Goal: Transaction & Acquisition: Book appointment/travel/reservation

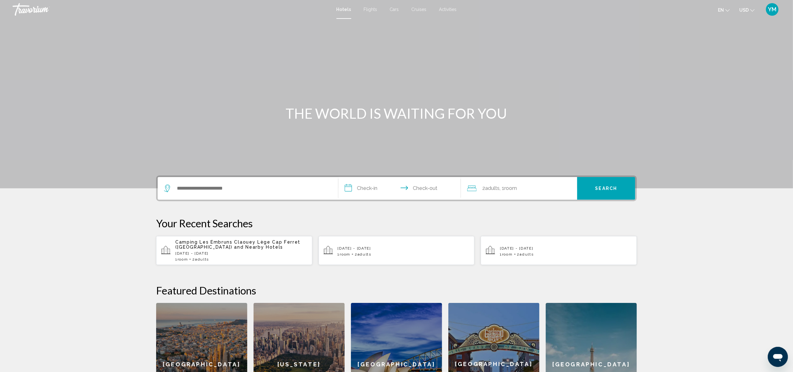
click at [289, 195] on div "Search widget" at bounding box center [248, 188] width 168 height 23
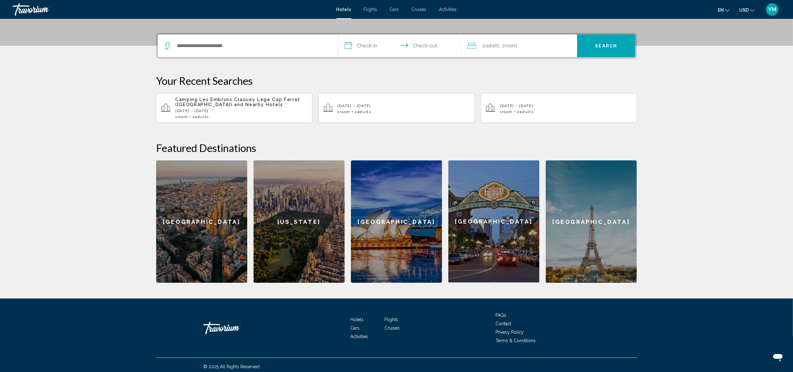
scroll to position [145, 0]
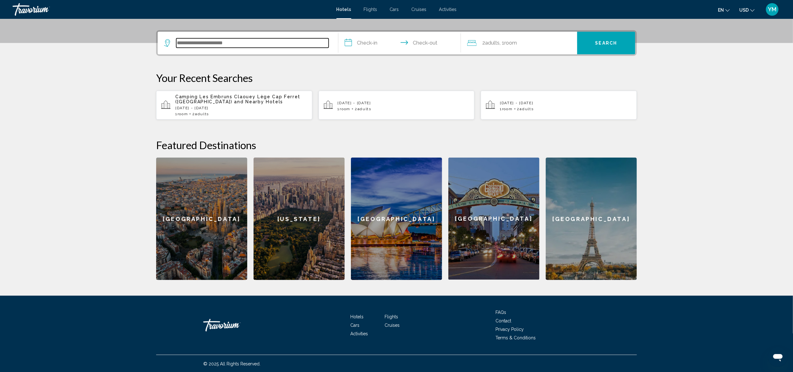
click at [204, 42] on input "Search widget" at bounding box center [252, 42] width 152 height 9
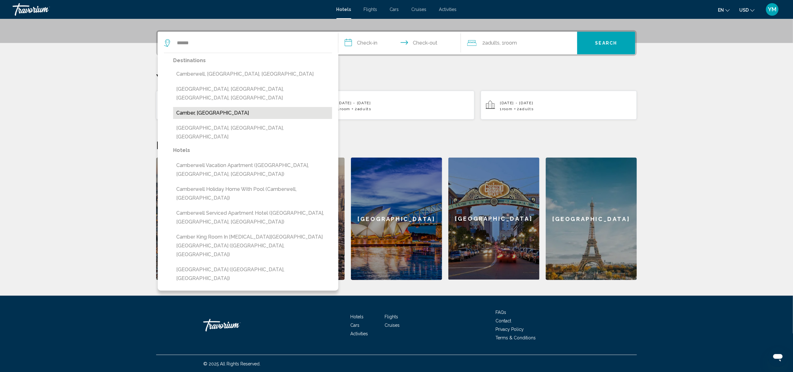
click at [208, 107] on button "Camber, United Kingdom" at bounding box center [252, 113] width 159 height 12
type input "**********"
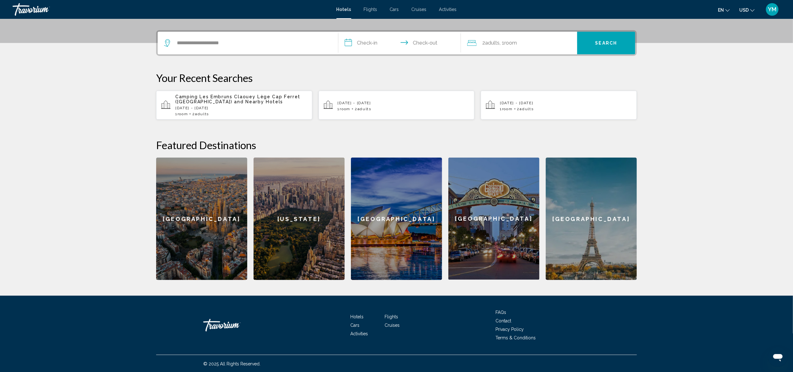
click at [379, 46] on input "**********" at bounding box center [400, 44] width 125 height 25
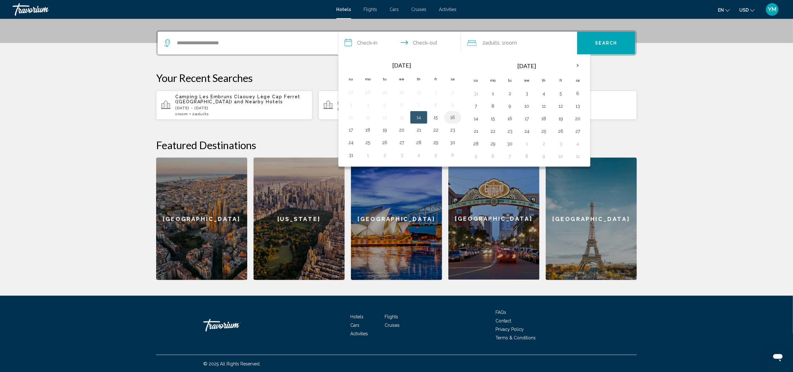
click at [448, 114] on button "16" at bounding box center [453, 117] width 10 height 9
click at [351, 129] on button "17" at bounding box center [351, 130] width 10 height 9
type input "**********"
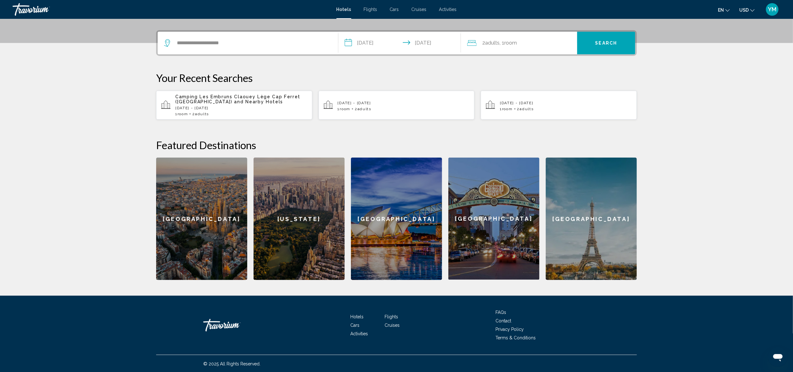
click at [546, 42] on div "2 Adult Adults , 1 Room rooms" at bounding box center [522, 43] width 110 height 9
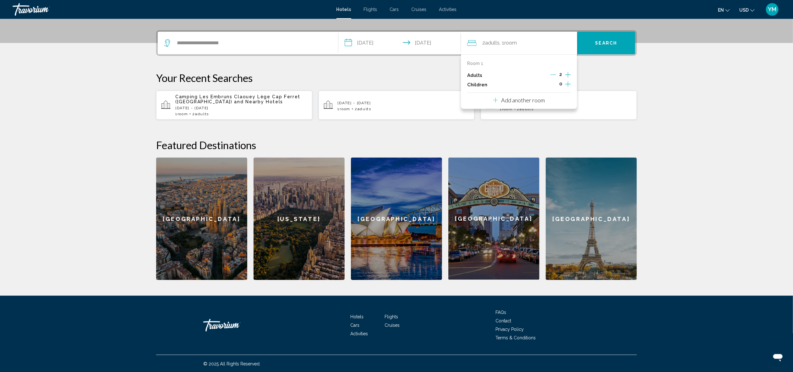
click at [567, 82] on icon "Increment children" at bounding box center [568, 84] width 6 height 8
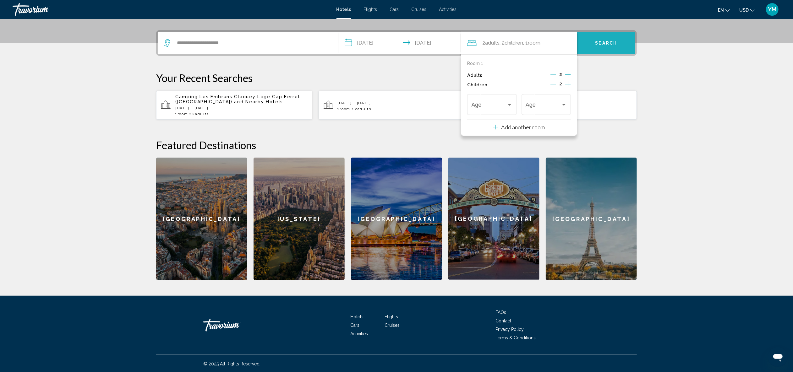
click at [599, 47] on button "Search" at bounding box center [606, 43] width 58 height 23
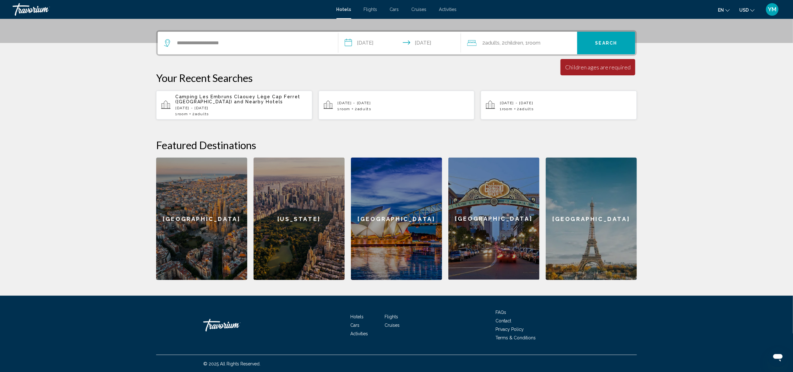
click at [538, 47] on span ", 1 Room rooms" at bounding box center [531, 43] width 17 height 9
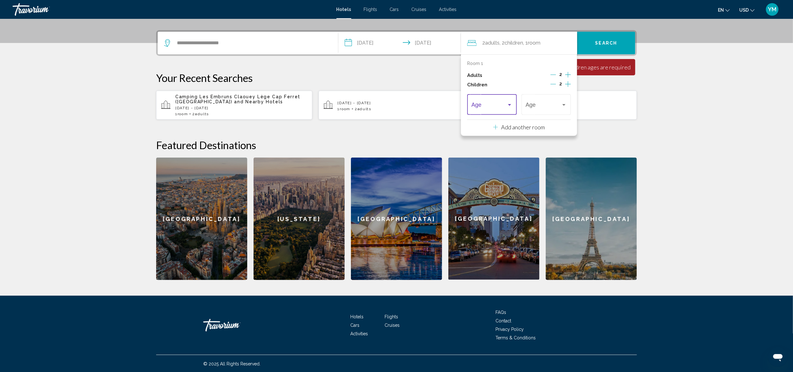
click at [501, 105] on span "Travelers: 2 adults, 2 children" at bounding box center [490, 106] width 36 height 6
click at [482, 160] on span "16" at bounding box center [492, 159] width 41 height 17
click at [565, 101] on div "16 Age" at bounding box center [546, 104] width 41 height 22
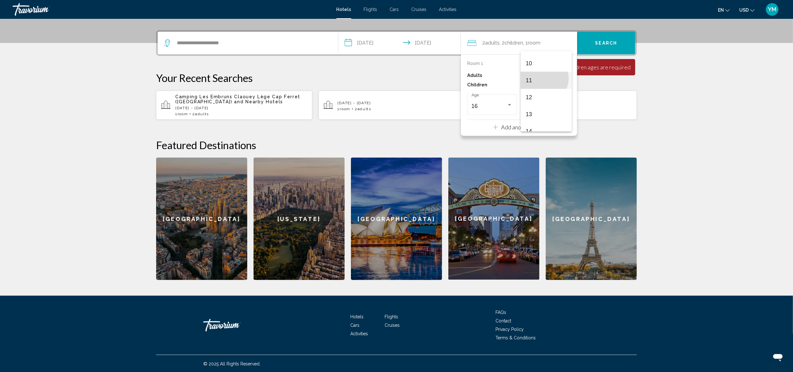
click at [543, 78] on span "11" at bounding box center [546, 80] width 41 height 17
click at [606, 139] on h2 "Featured Destinations" at bounding box center [396, 145] width 481 height 13
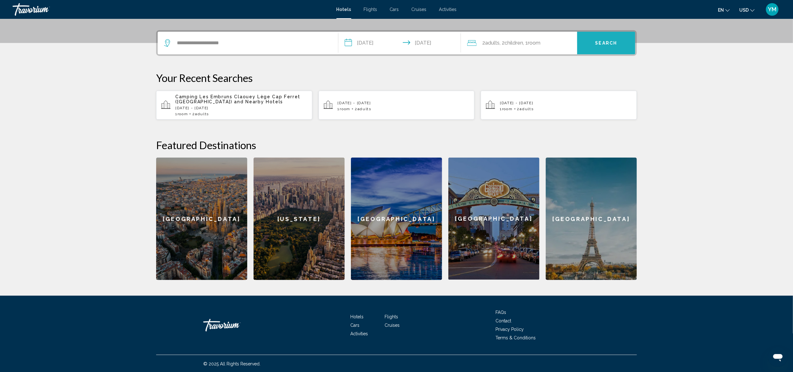
click at [605, 43] on span "Search" at bounding box center [606, 43] width 22 height 5
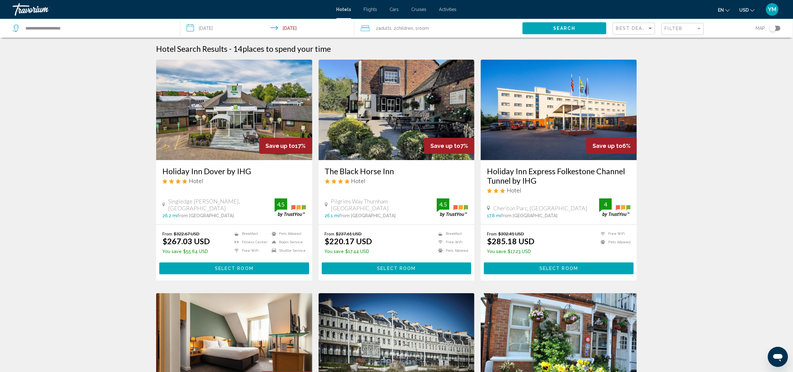
click at [775, 27] on div "Toggle map" at bounding box center [773, 28] width 6 height 6
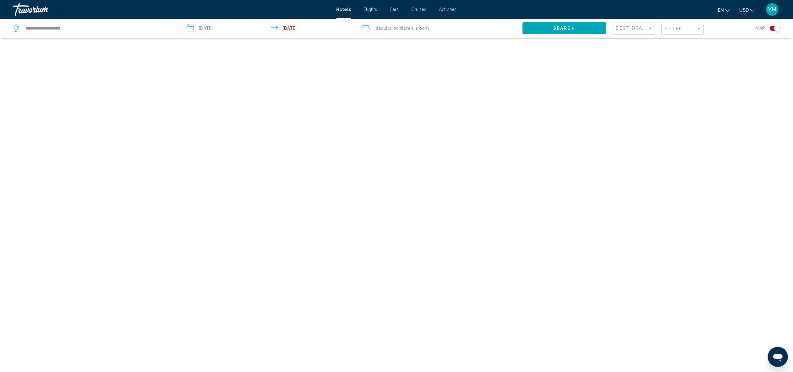
scroll to position [38, 0]
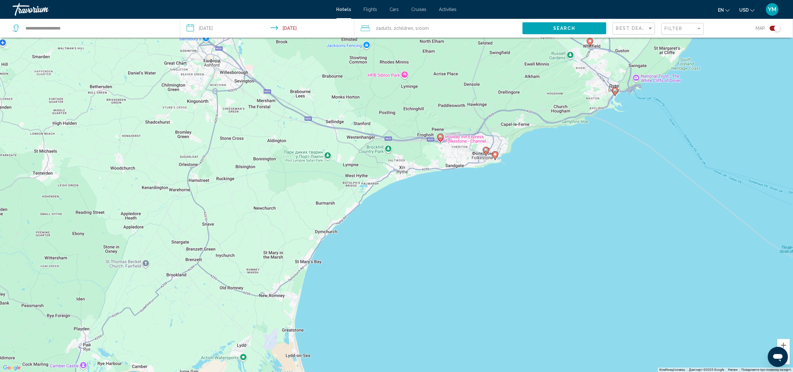
drag, startPoint x: 449, startPoint y: 124, endPoint x: 462, endPoint y: 217, distance: 93.9
click at [462, 218] on div "Увімкніть режим перетягування за допомогою клавіатури, натиснувши Alt + Enter. …" at bounding box center [396, 186] width 793 height 372
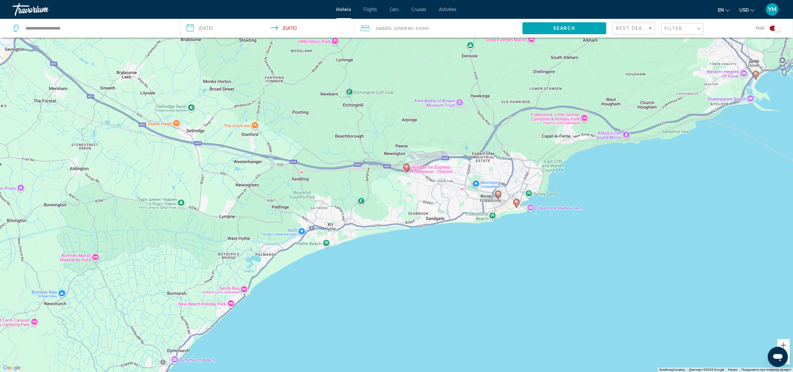
drag, startPoint x: 503, startPoint y: 136, endPoint x: 488, endPoint y: 254, distance: 118.8
click at [488, 254] on div "Увімкніть режим перетягування за допомогою клавіатури, натиснувши Alt + Enter. …" at bounding box center [396, 186] width 793 height 372
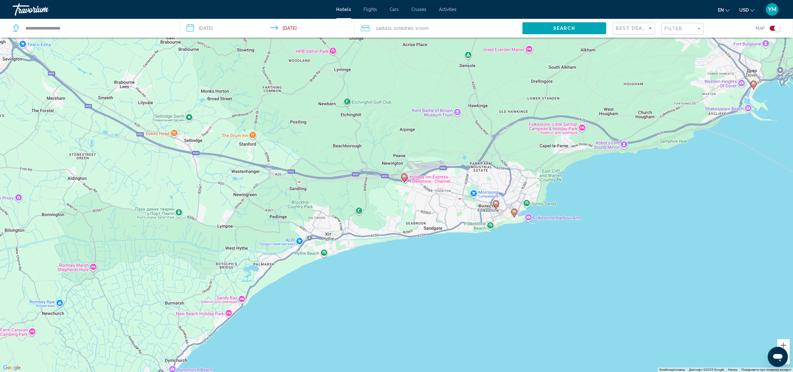
click at [515, 213] on image "Main content" at bounding box center [514, 212] width 4 height 4
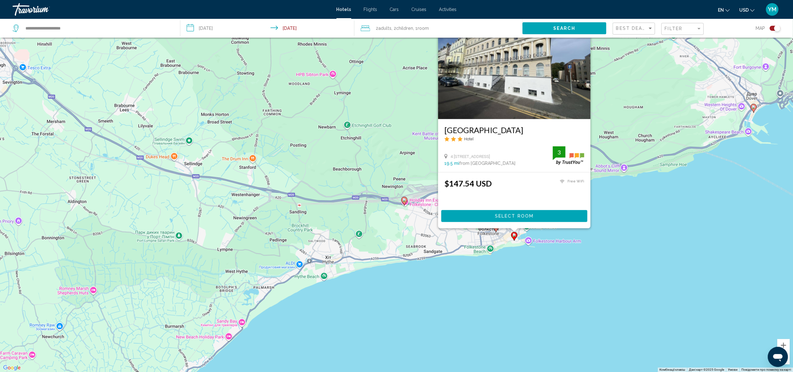
click at [753, 10] on icon "Change currency" at bounding box center [752, 10] width 4 height 4
click at [744, 51] on button "GBP (£)" at bounding box center [734, 50] width 32 height 8
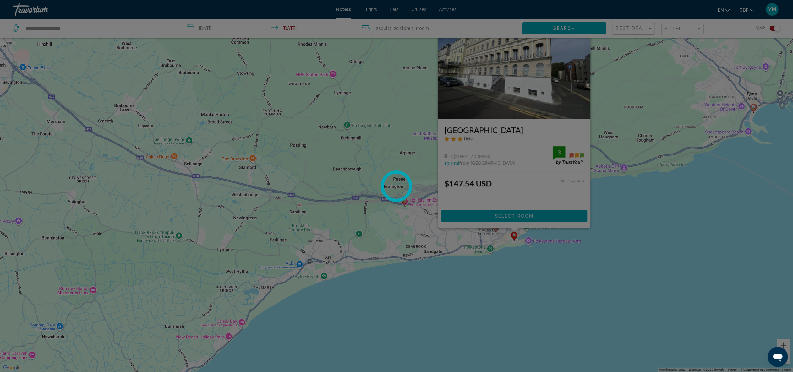
scroll to position [0, 0]
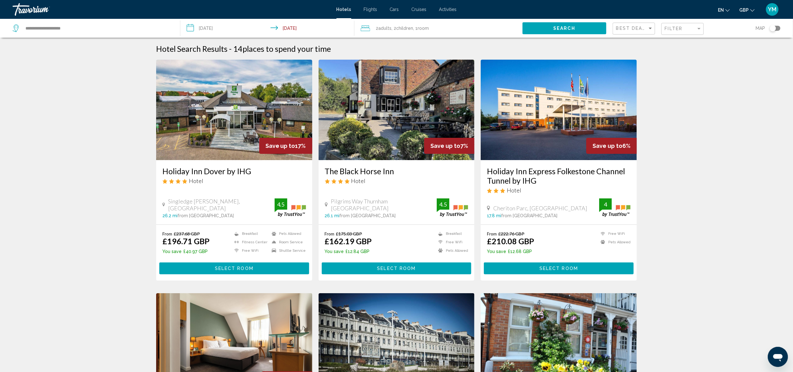
click at [778, 27] on div "Toggle map" at bounding box center [775, 28] width 11 height 5
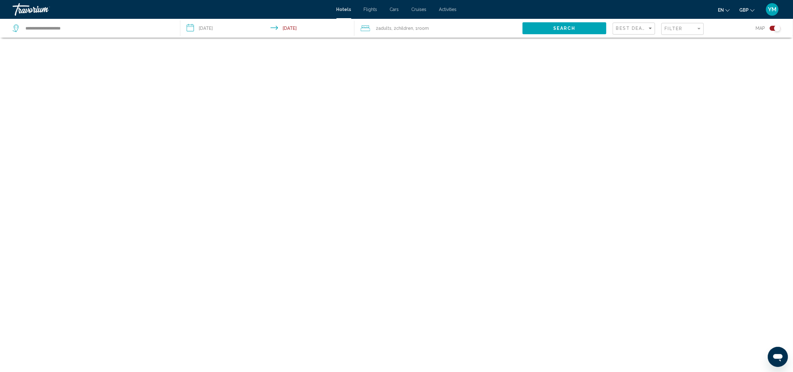
scroll to position [38, 0]
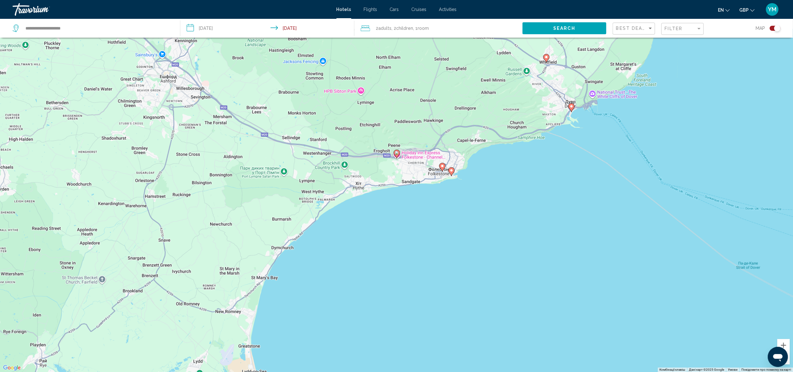
drag, startPoint x: 446, startPoint y: 103, endPoint x: 436, endPoint y: 271, distance: 168.4
click at [436, 271] on div "Увімкніть режим перетягування за допомогою клавіатури, натиснувши Alt + Enter. …" at bounding box center [396, 186] width 793 height 372
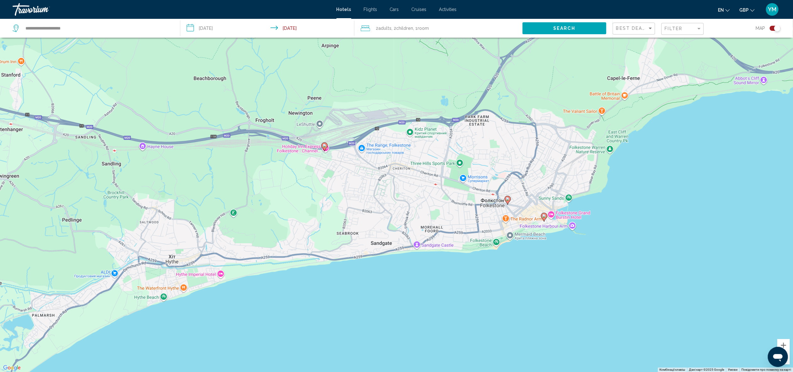
drag, startPoint x: 420, startPoint y: 152, endPoint x: 446, endPoint y: 302, distance: 151.5
click at [446, 302] on div "Увімкніть режим перетягування за допомогою клавіатури, натиснувши Alt + Enter. …" at bounding box center [396, 186] width 793 height 372
click at [325, 145] on image "Main content" at bounding box center [325, 146] width 4 height 4
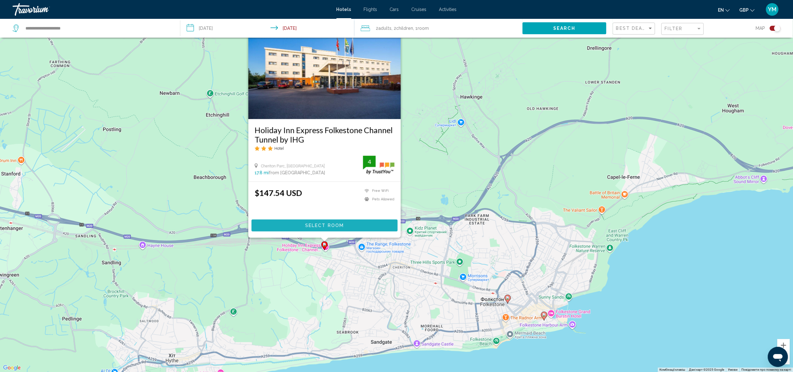
click at [320, 225] on span "Select Room" at bounding box center [324, 225] width 39 height 5
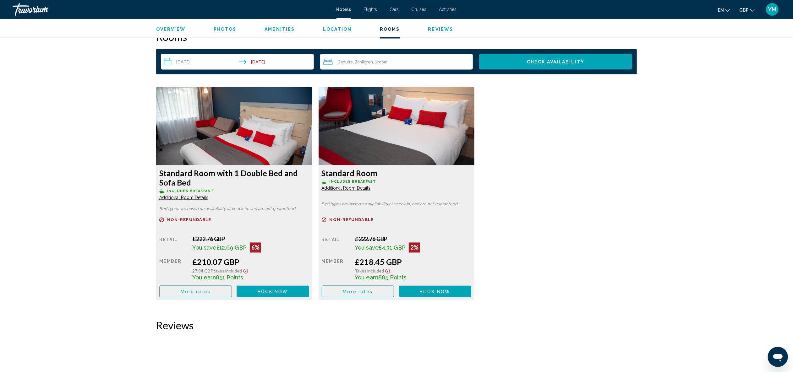
scroll to position [800, 0]
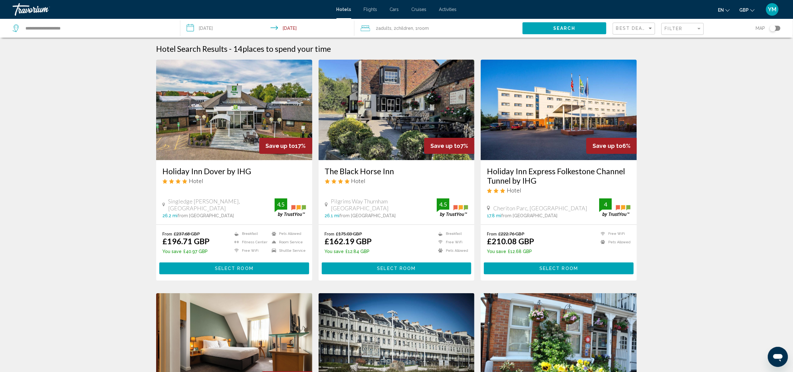
click at [777, 28] on div "Toggle map" at bounding box center [775, 28] width 11 height 5
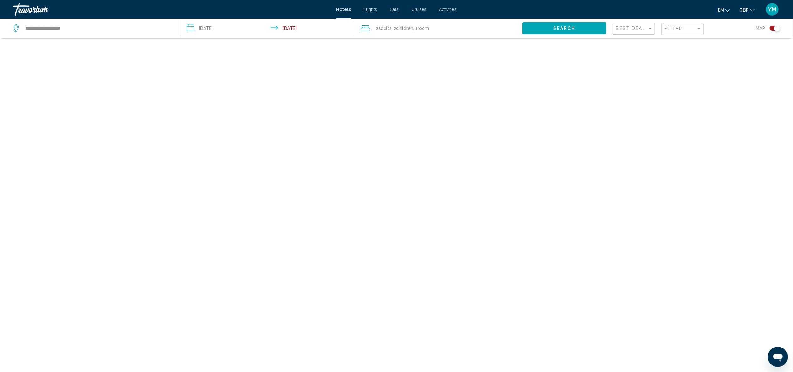
scroll to position [38, 0]
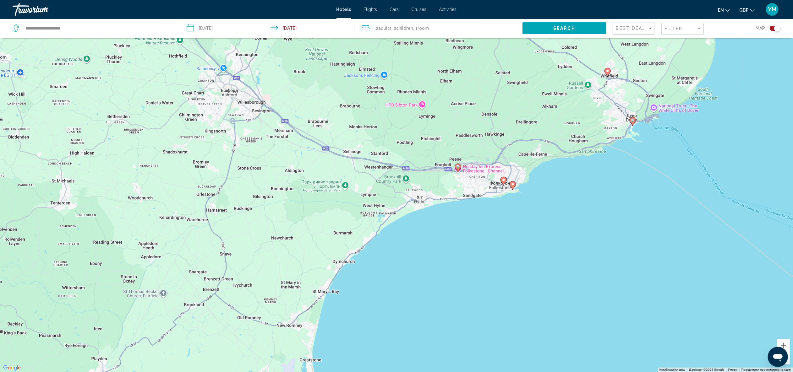
drag, startPoint x: 520, startPoint y: 80, endPoint x: 495, endPoint y: 267, distance: 188.6
click at [495, 267] on div "Увімкніть режим перетягування за допомогою клавіатури, натиснувши Alt + Enter. …" at bounding box center [396, 186] width 793 height 372
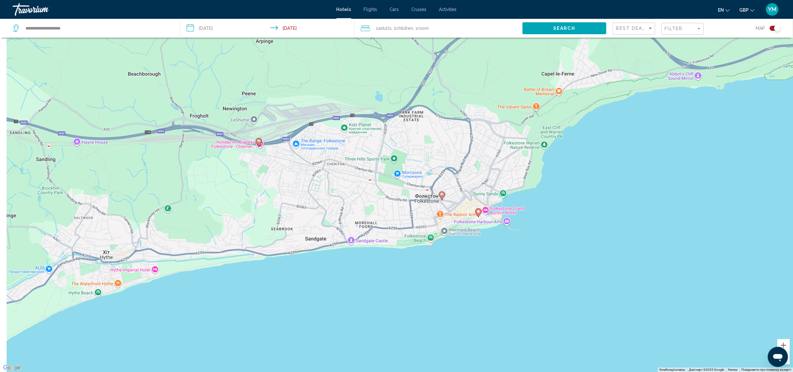
drag, startPoint x: 412, startPoint y: 206, endPoint x: 437, endPoint y: 257, distance: 57.1
click at [437, 257] on div "Увімкніть режим перетягування за допомогою клавіатури, натиснувши Alt + Enter. …" at bounding box center [396, 186] width 793 height 372
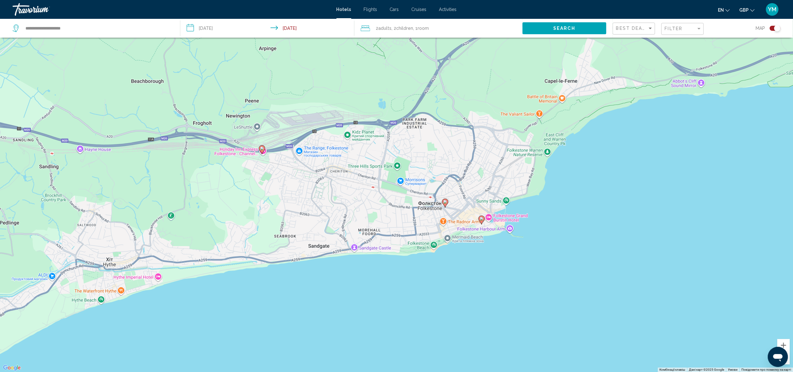
click at [445, 202] on image "Main content" at bounding box center [445, 202] width 4 height 4
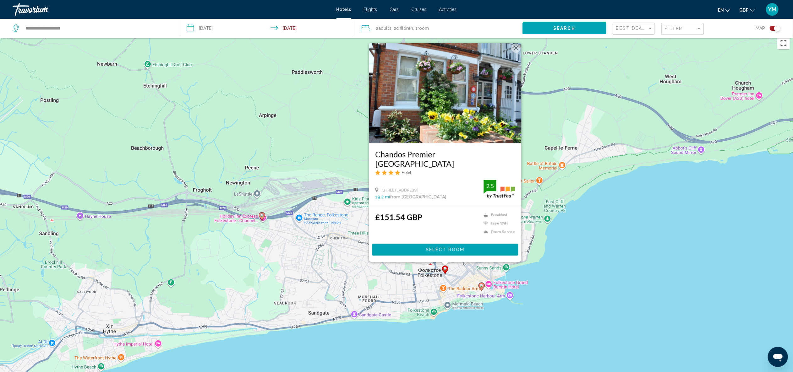
scroll to position [0, 0]
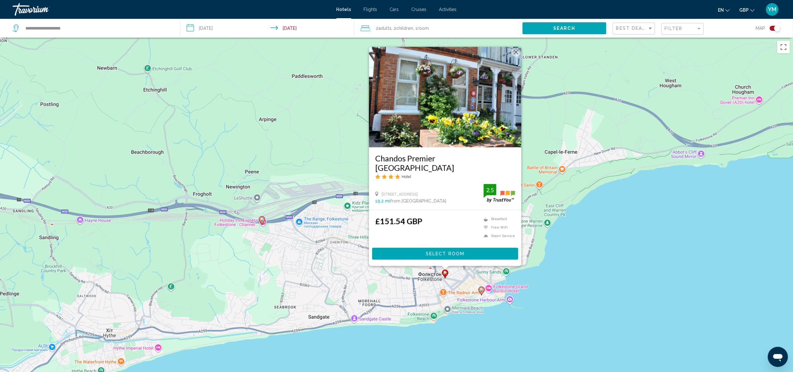
click at [444, 137] on img "Main content" at bounding box center [445, 97] width 152 height 101
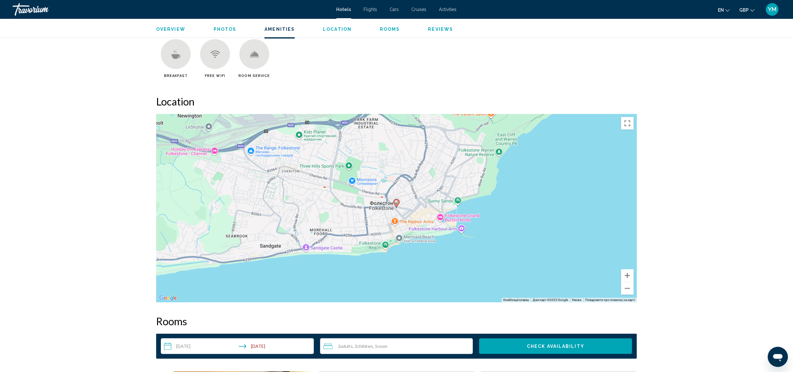
scroll to position [506, 0]
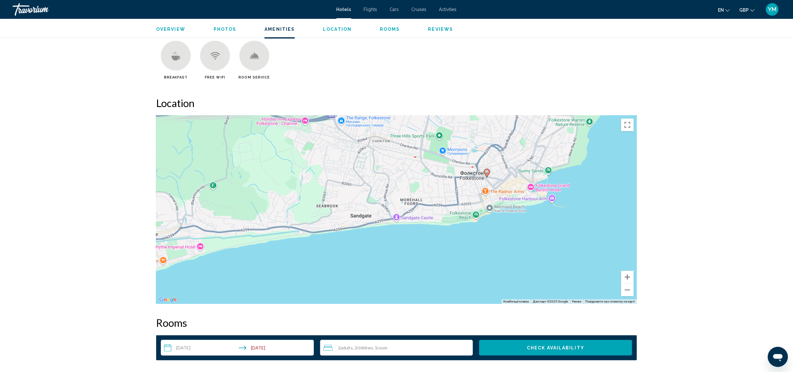
drag, startPoint x: 258, startPoint y: 185, endPoint x: 351, endPoint y: 151, distance: 98.8
click at [351, 151] on div "Увімкніть режим перетягування за допомогою клавіатури, натиснувши Alt + Enter. …" at bounding box center [396, 210] width 481 height 189
